Goal: Task Accomplishment & Management: Use online tool/utility

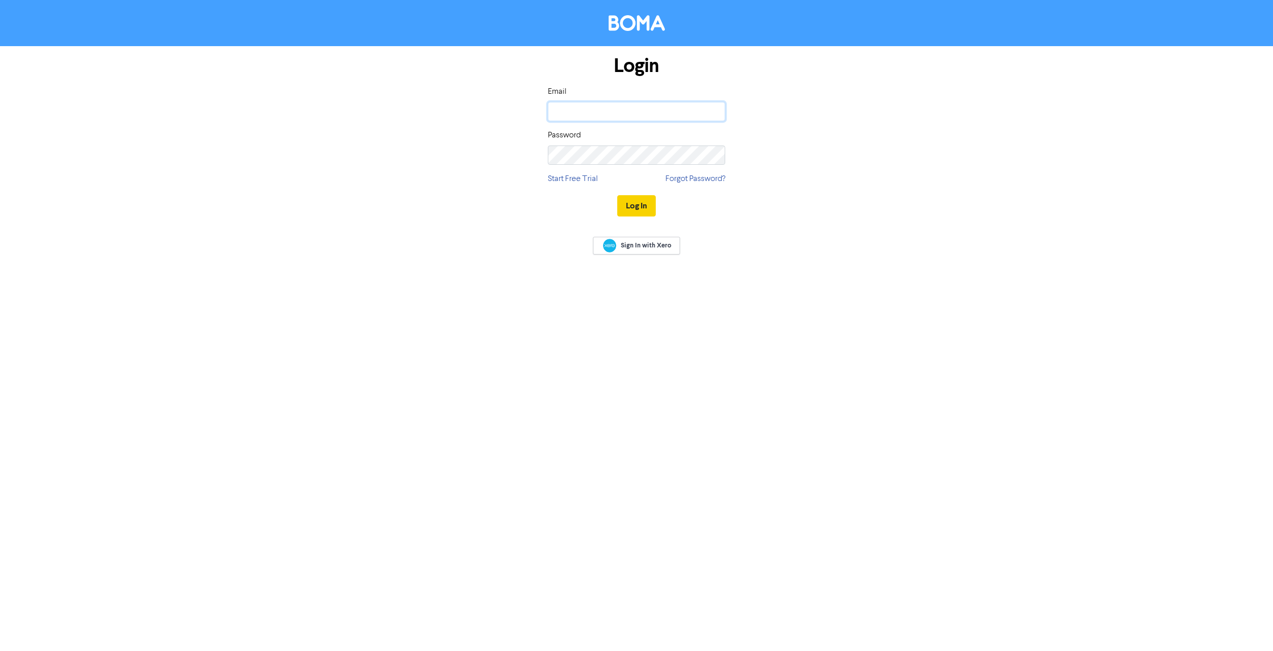
type input "[PERSON_NAME][EMAIL_ADDRESS][PERSON_NAME][DOMAIN_NAME]"
click at [637, 206] on button "Log In" at bounding box center [636, 205] width 39 height 21
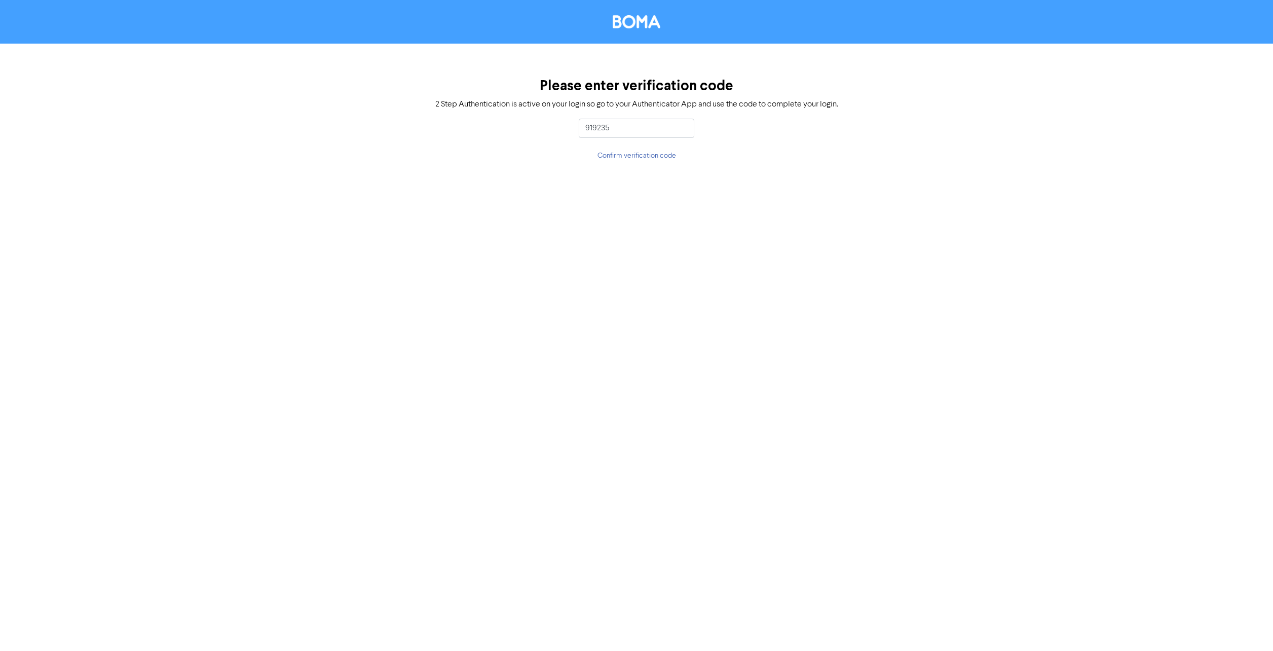
type input "919235"
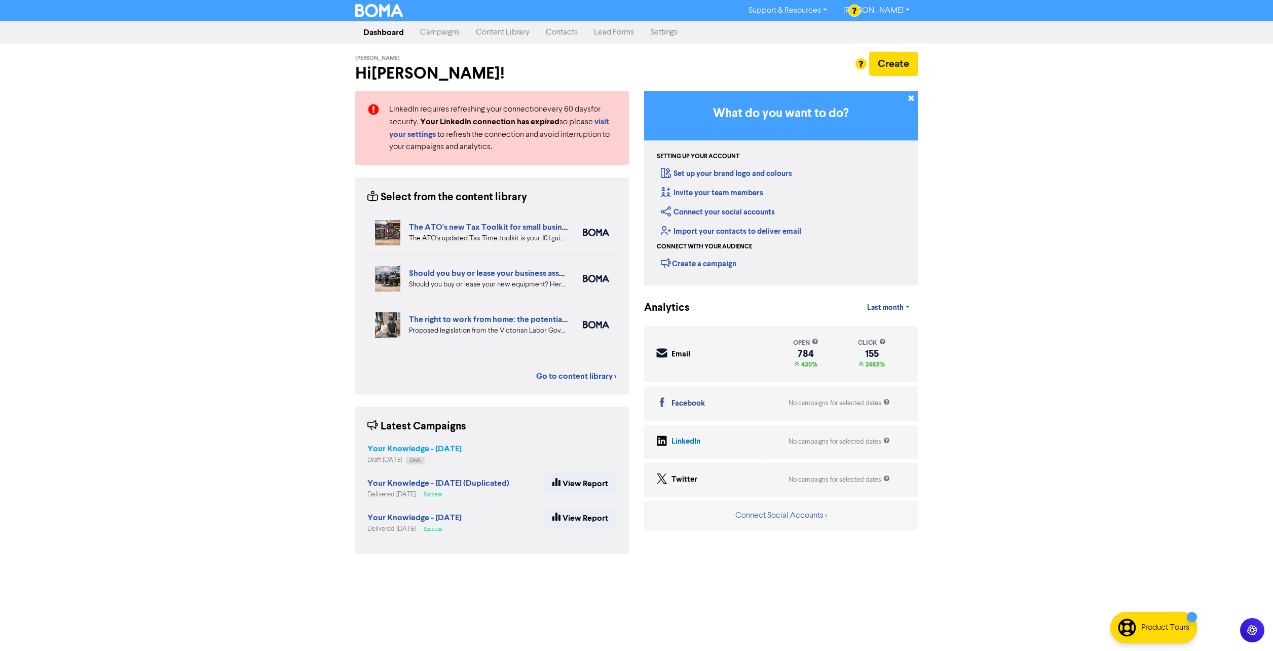
click at [437, 449] on strong "Your Knowledge - [DATE]" at bounding box center [414, 449] width 94 height 10
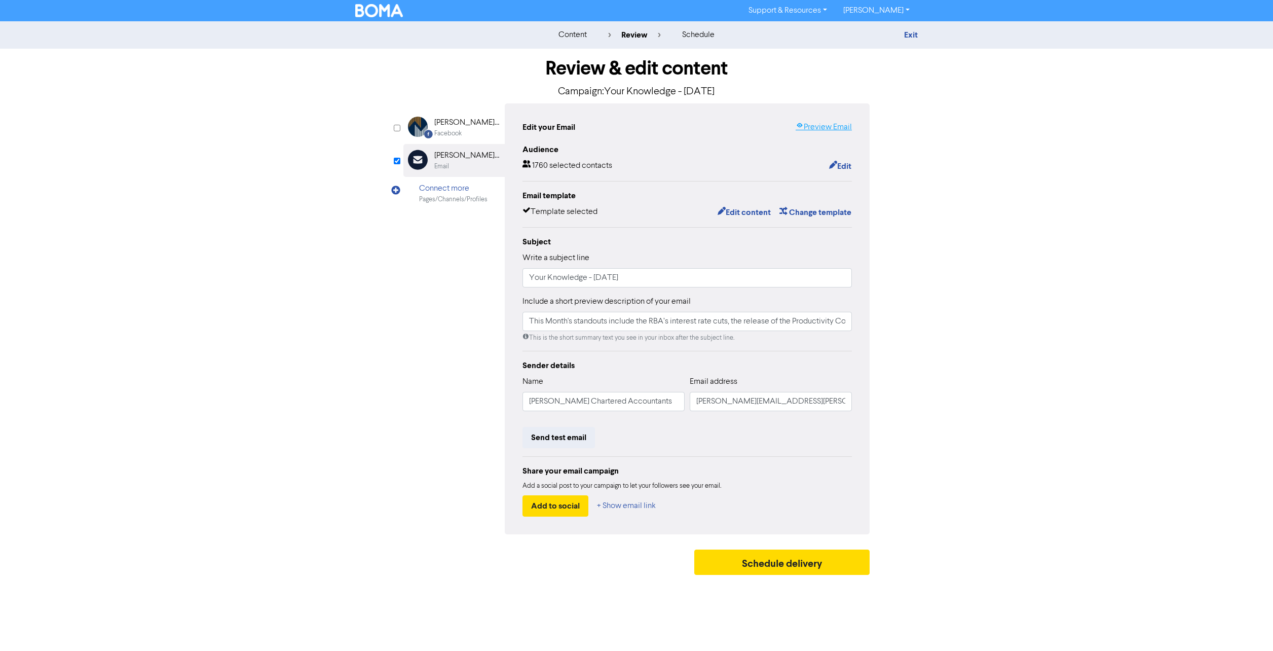
click at [832, 125] on link "Preview Email" at bounding box center [824, 127] width 56 height 12
click at [389, 7] on img at bounding box center [379, 10] width 48 height 13
